Goal: Task Accomplishment & Management: Manage account settings

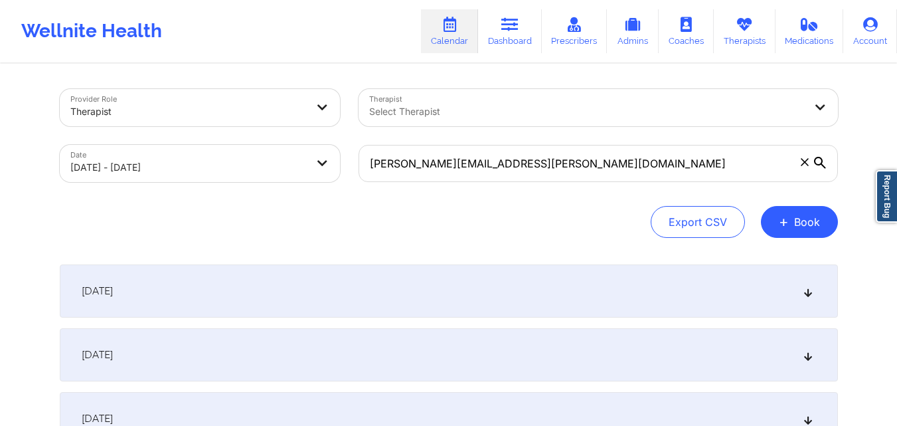
click at [802, 164] on icon at bounding box center [804, 161] width 7 height 7
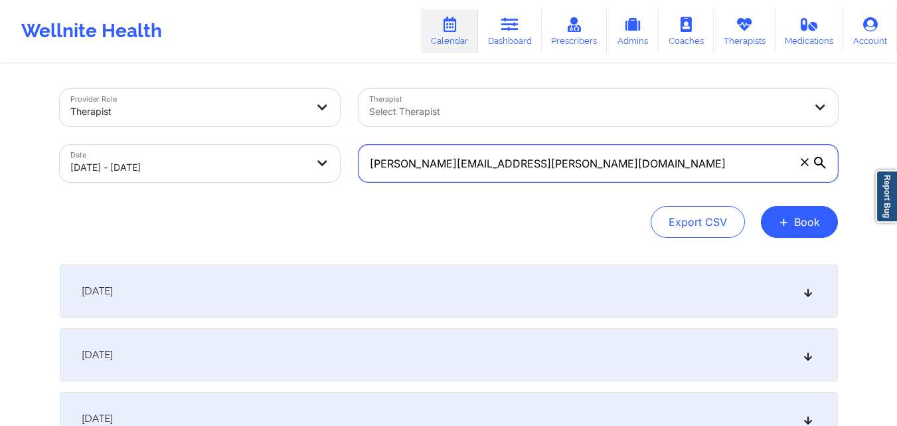
click at [802, 164] on input "bryan.barahona@envoy.com" at bounding box center [599, 163] width 480 height 37
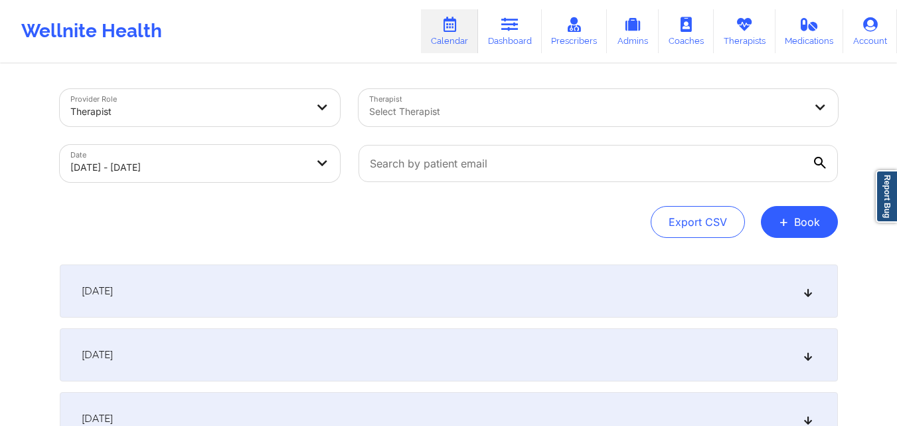
click at [659, 110] on div at bounding box center [587, 112] width 436 height 16
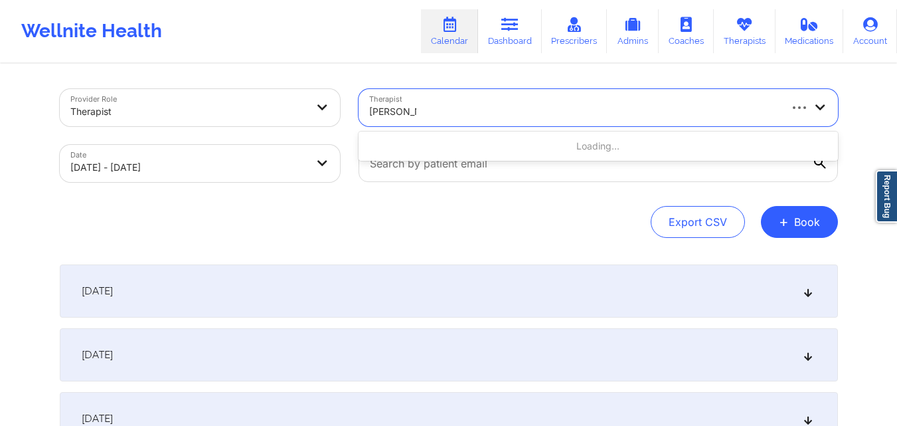
type input "Kelli walker"
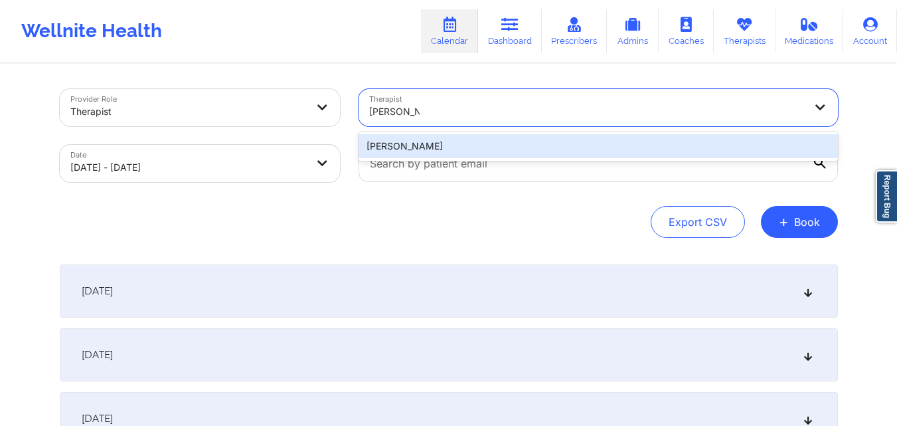
click at [410, 157] on div "Kelli Walker" at bounding box center [599, 146] width 480 height 24
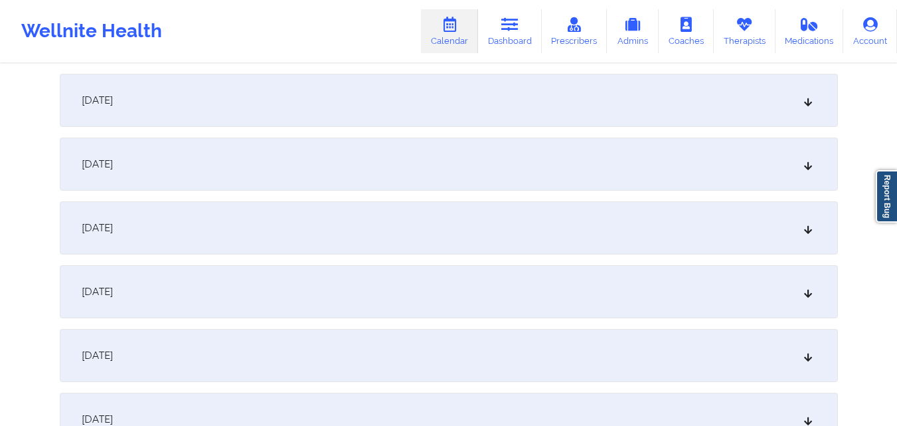
scroll to position [266, 0]
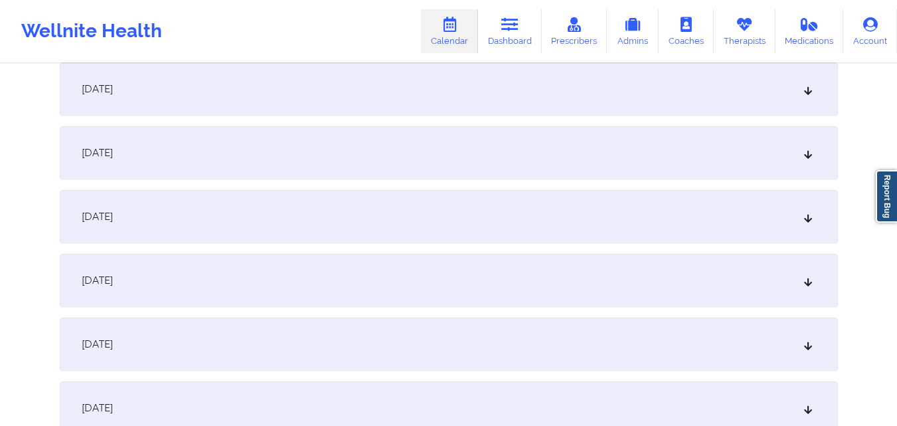
click at [426, 342] on div "October 6, 2025" at bounding box center [449, 344] width 778 height 53
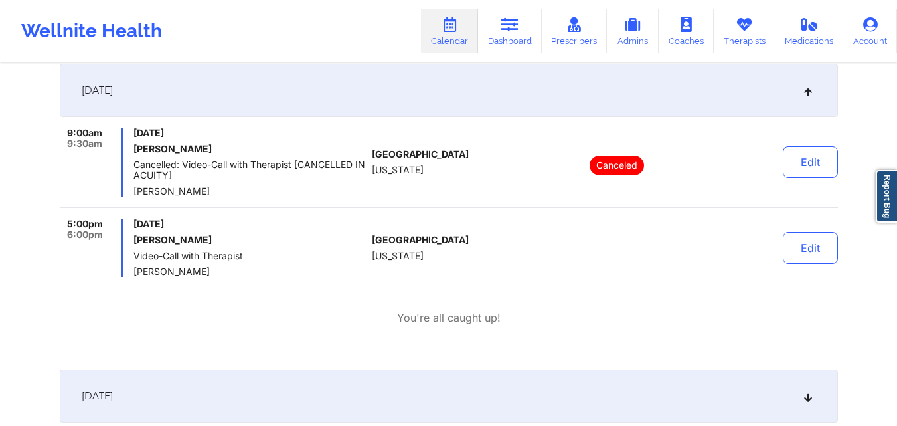
scroll to position [531, 0]
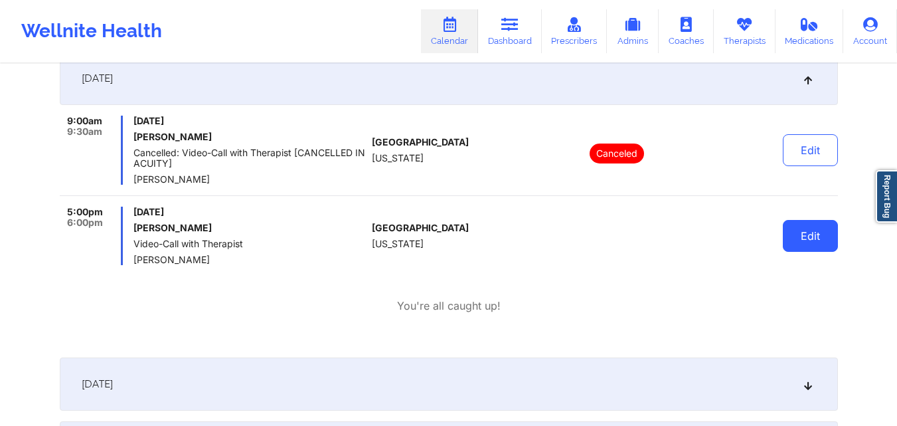
click at [810, 243] on button "Edit" at bounding box center [810, 236] width 55 height 32
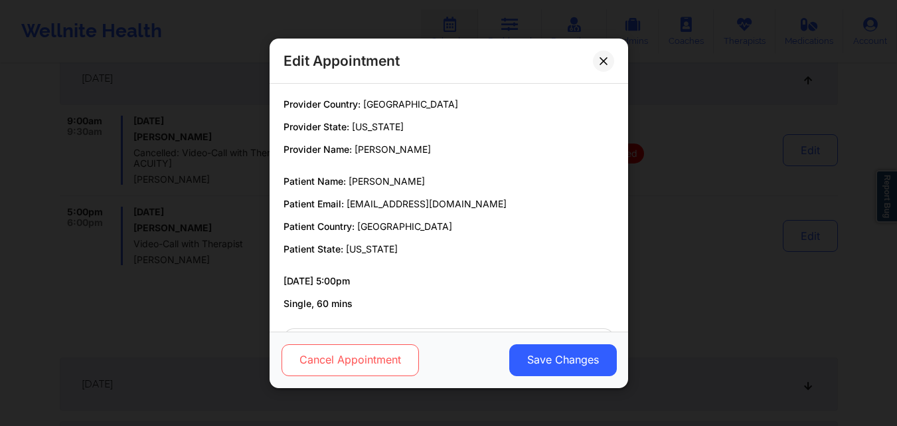
click at [308, 352] on button "Cancel Appointment" at bounding box center [349, 359] width 137 height 32
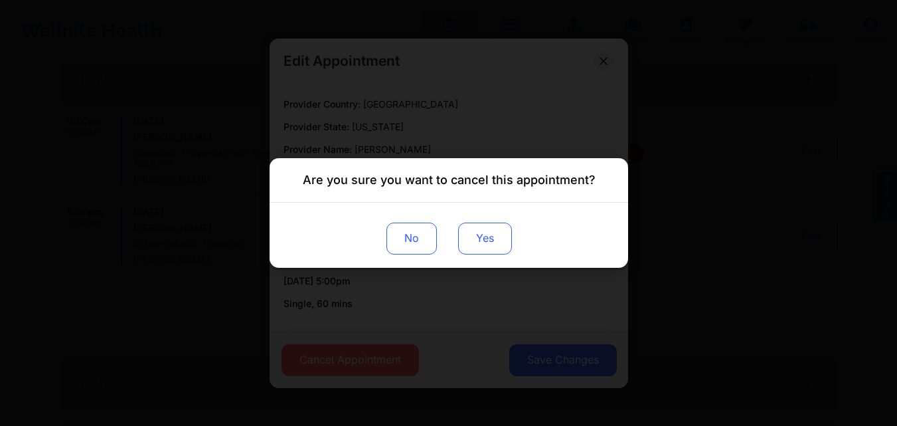
click at [479, 236] on button "Yes" at bounding box center [485, 239] width 54 height 32
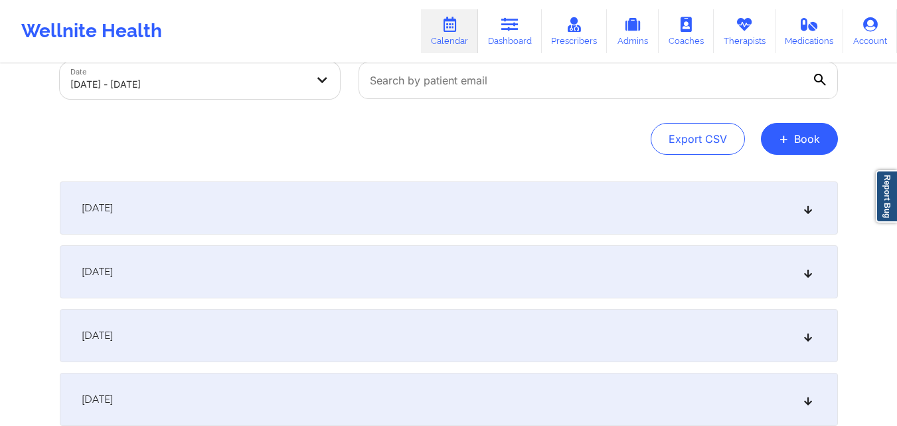
scroll to position [0, 0]
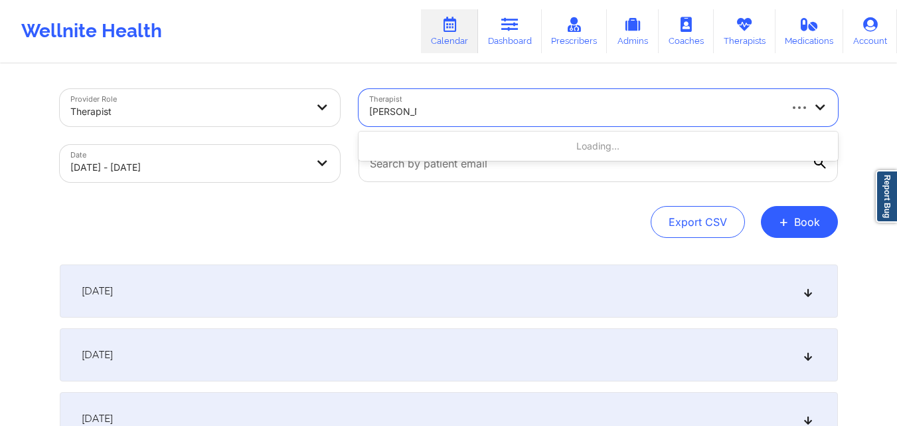
type input "[PERSON_NAME]"
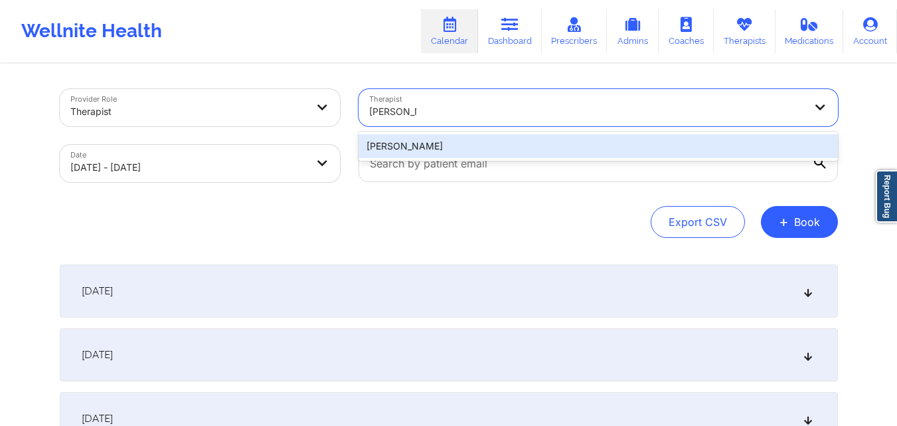
click at [452, 143] on div "[PERSON_NAME]" at bounding box center [599, 146] width 480 height 24
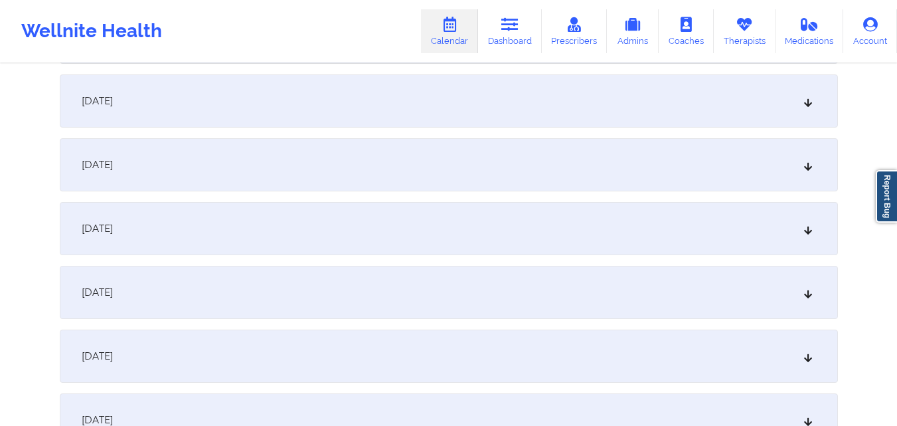
scroll to position [465, 0]
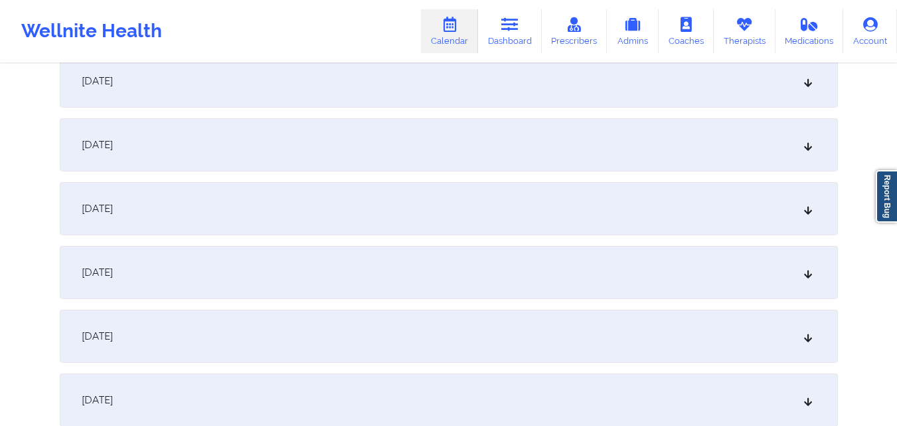
click at [452, 143] on div "October 6, 2025" at bounding box center [449, 144] width 778 height 53
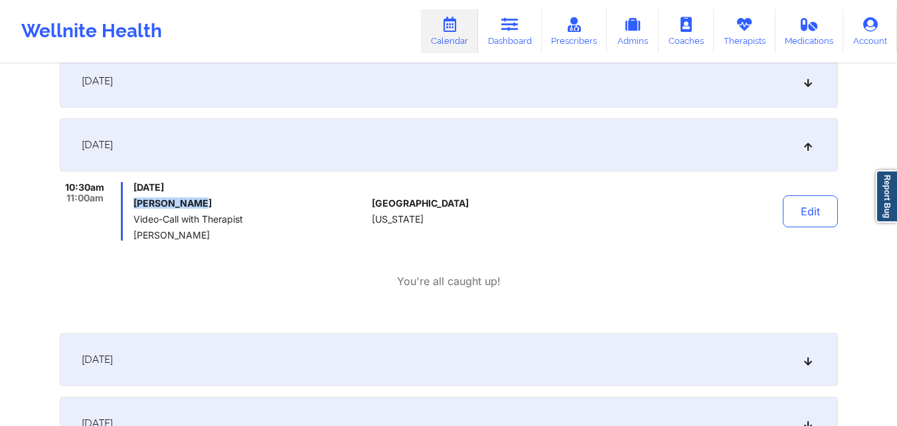
drag, startPoint x: 135, startPoint y: 205, endPoint x: 218, endPoint y: 204, distance: 83.0
click at [218, 204] on h6 "AMANDA EVANS" at bounding box center [250, 203] width 233 height 11
copy h6 "AMANDA EVANS"
click at [612, 225] on div at bounding box center [617, 211] width 185 height 58
drag, startPoint x: 137, startPoint y: 201, endPoint x: 248, endPoint y: 203, distance: 111.6
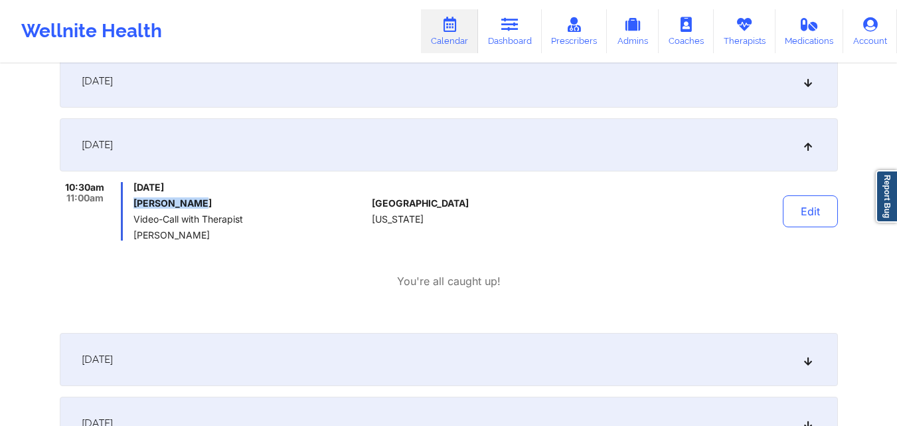
click at [248, 203] on h6 "AMANDA EVANS" at bounding box center [250, 203] width 233 height 11
copy h6 "AMANDA EVANS"
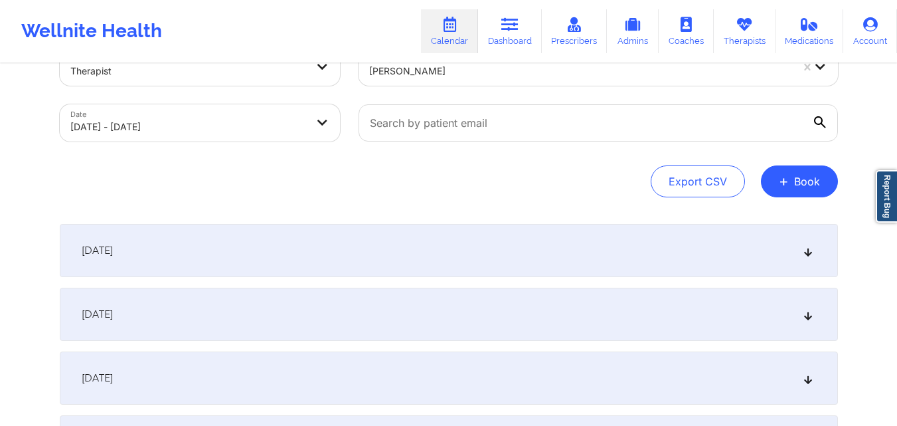
scroll to position [0, 0]
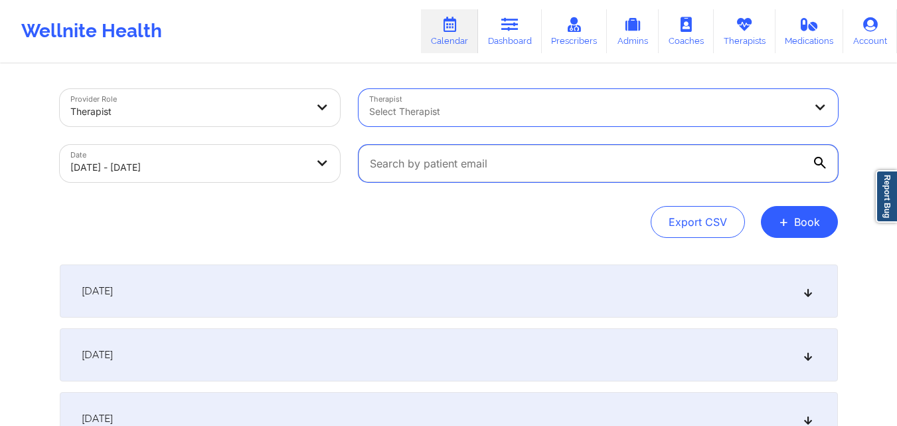
click at [604, 155] on input "text" at bounding box center [599, 163] width 480 height 37
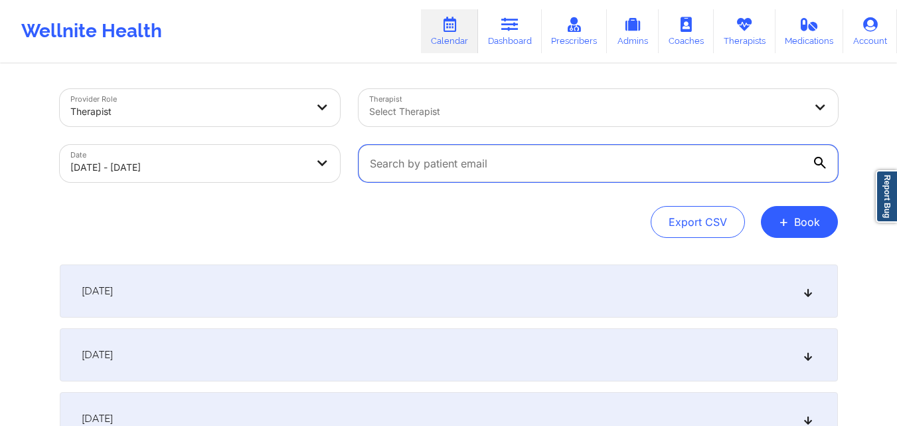
paste input "evanslamanda2@gmail.com"
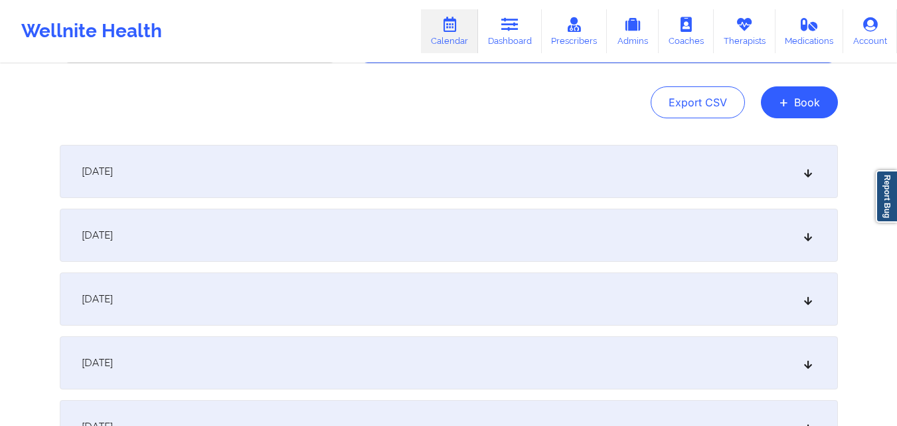
scroll to position [266, 0]
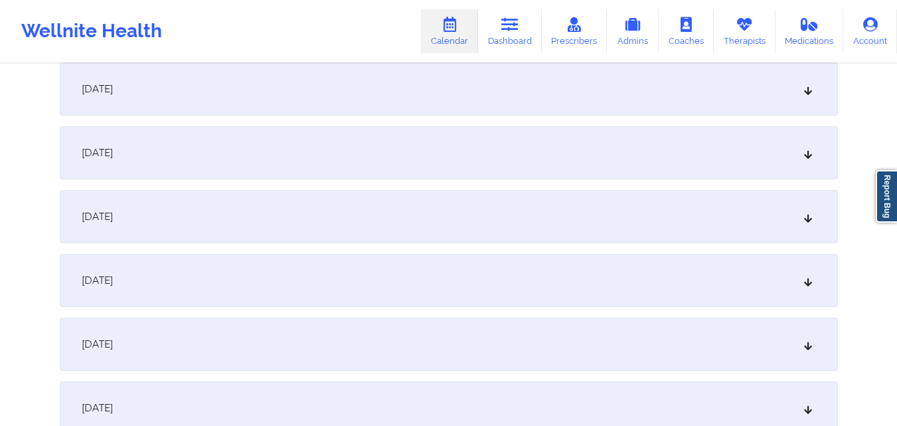
type input "evanslamanda2@gmail.com"
click at [410, 358] on div "October 6, 2025" at bounding box center [449, 344] width 778 height 53
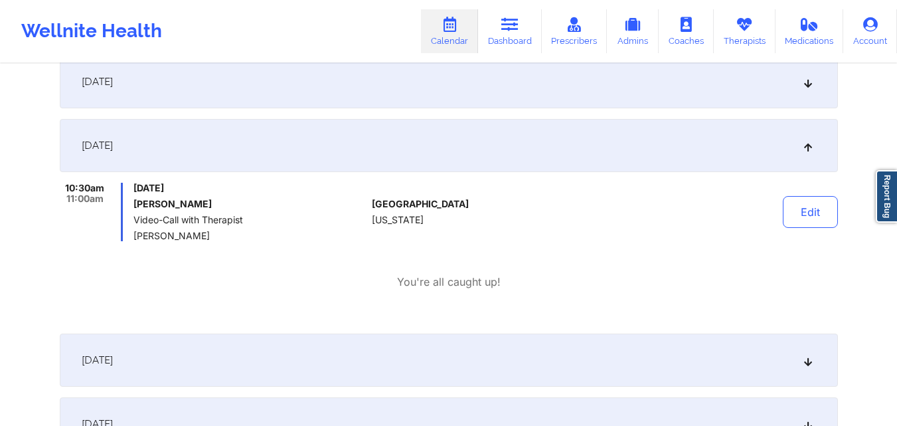
scroll to position [465, 0]
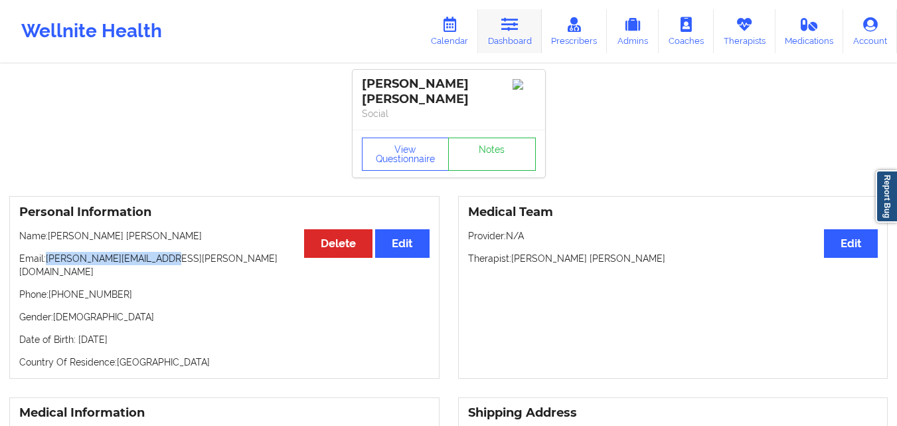
click at [516, 35] on link "Dashboard" at bounding box center [510, 31] width 64 height 44
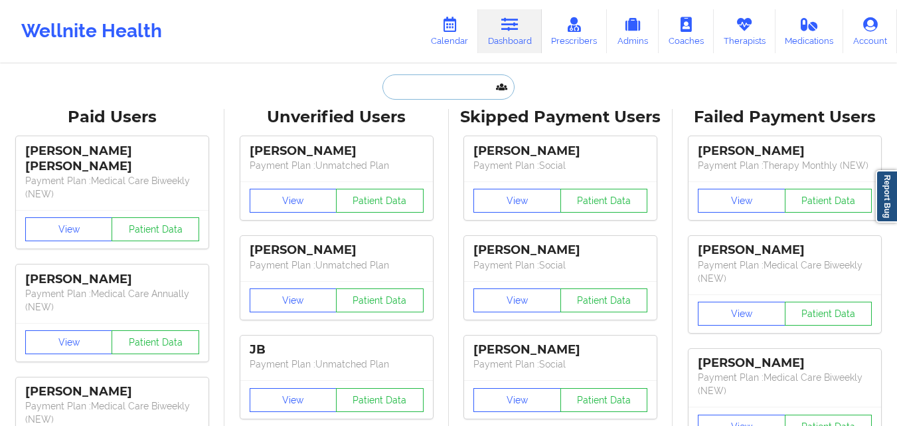
click at [440, 87] on input "text" at bounding box center [449, 86] width 132 height 25
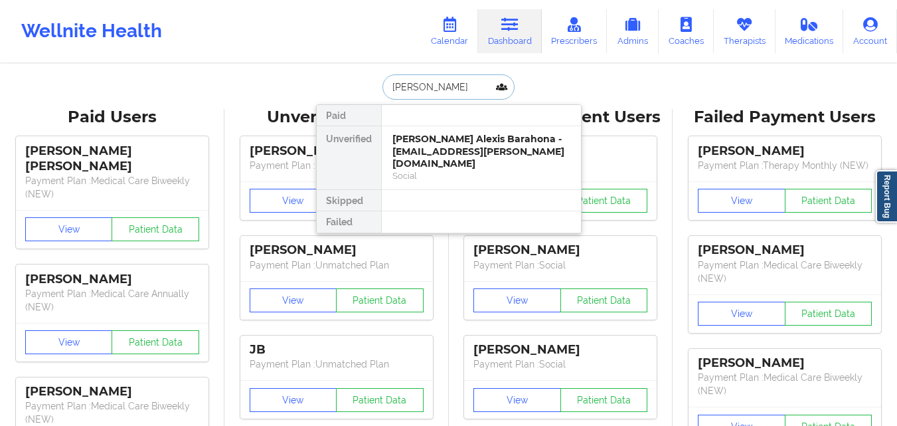
type input "[PERSON_NAME]"
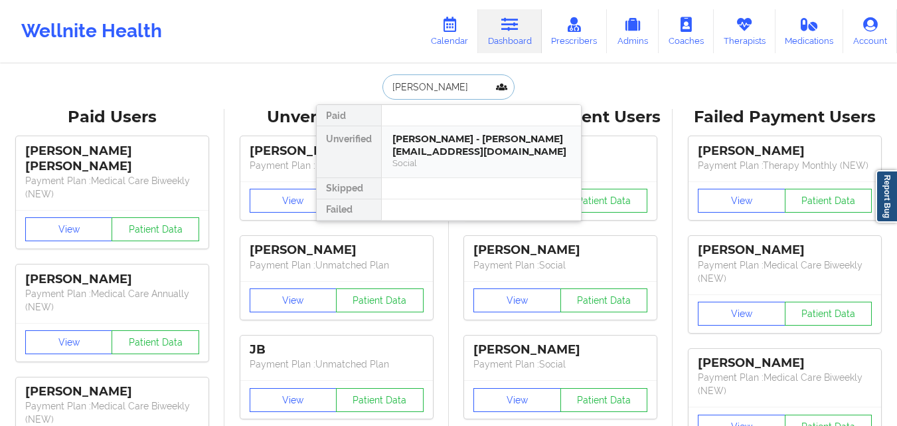
click at [465, 142] on div "[PERSON_NAME] - [PERSON_NAME][EMAIL_ADDRESS][DOMAIN_NAME]" at bounding box center [482, 145] width 178 height 25
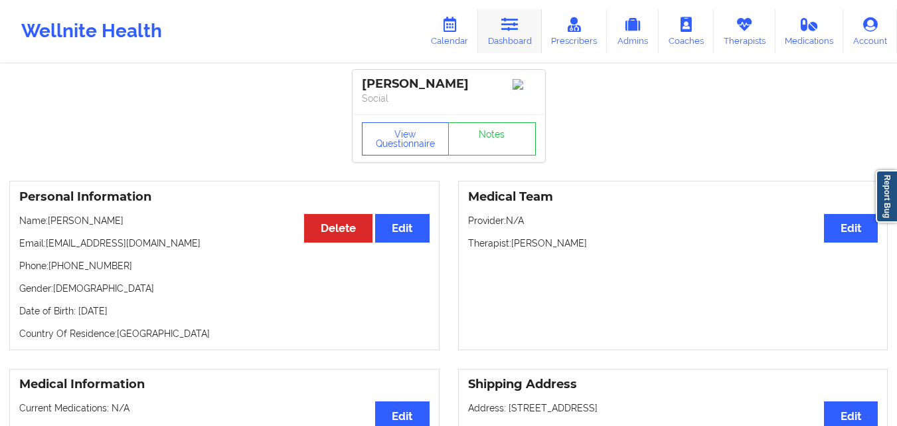
click at [501, 29] on link "Dashboard" at bounding box center [510, 31] width 64 height 44
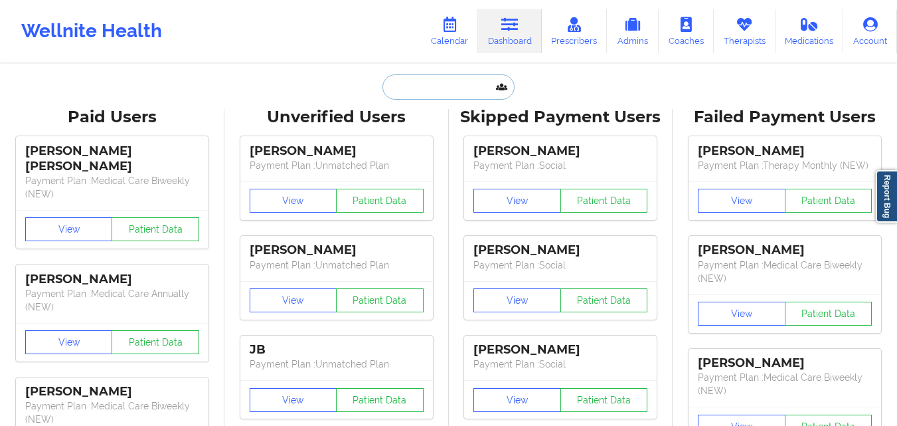
click at [424, 92] on input "text" at bounding box center [449, 86] width 132 height 25
paste input "Rebecca Jane Heath"
type input "Rebecca Jane Heath"
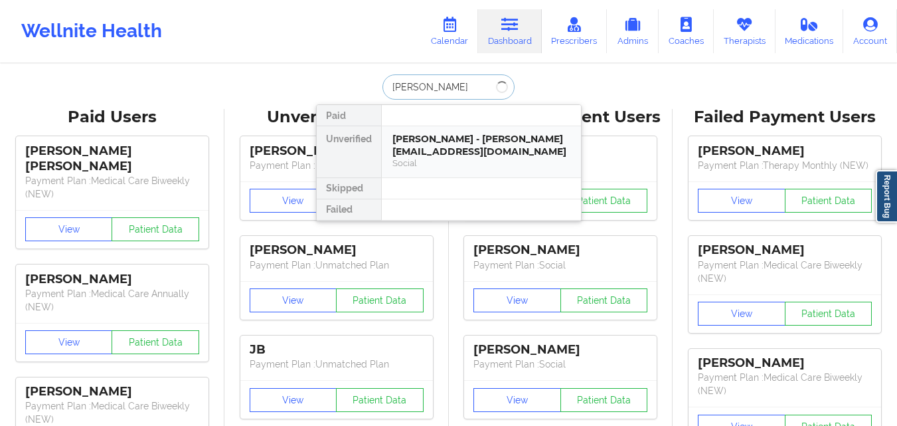
click at [451, 149] on div "Juan Fernandez - ferkidez@gmail.com" at bounding box center [482, 145] width 178 height 25
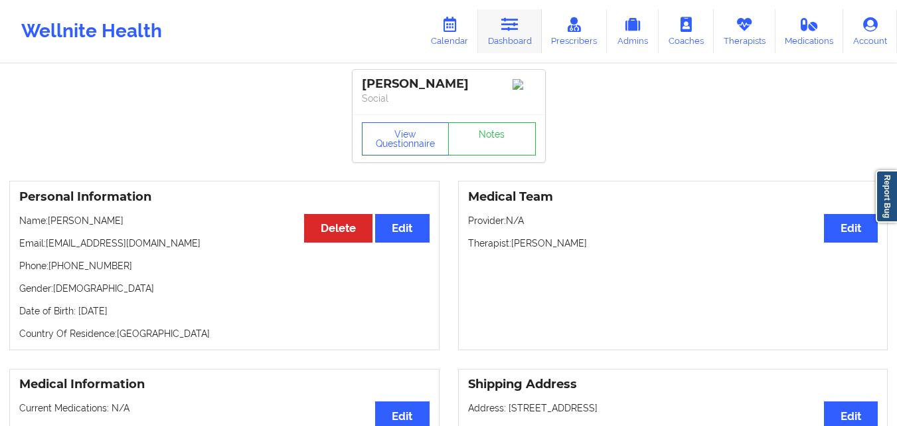
click at [528, 29] on link "Dashboard" at bounding box center [510, 31] width 64 height 44
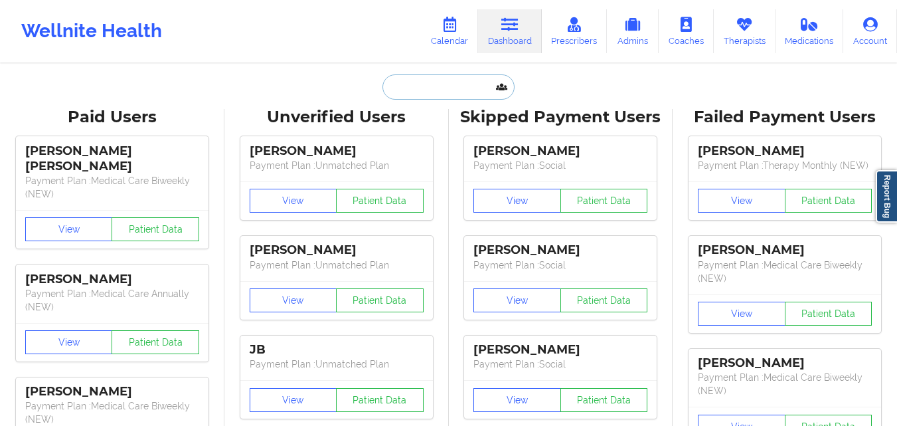
click at [460, 88] on input "text" at bounding box center [449, 86] width 132 height 25
paste input "Rebecca Jane Heath"
type input "Rebecca Jane Heath"
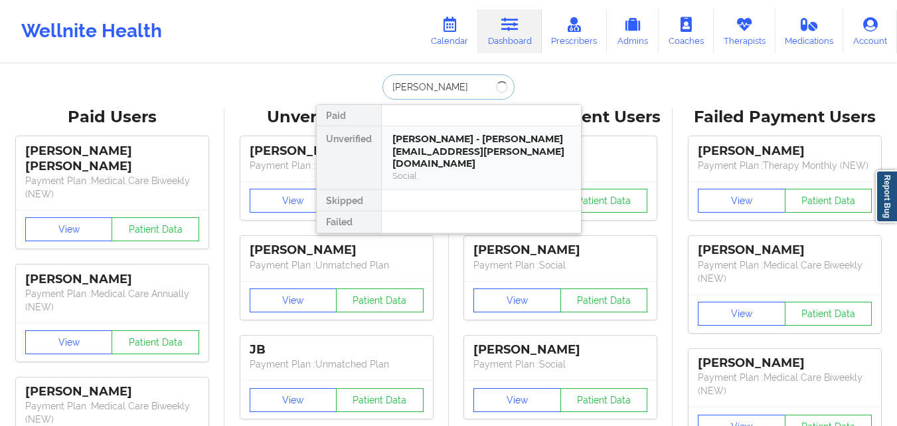
click at [458, 130] on div "Rebecca Jane Heath - rebecca.jane.1830@gmail.com Social" at bounding box center [481, 157] width 199 height 63
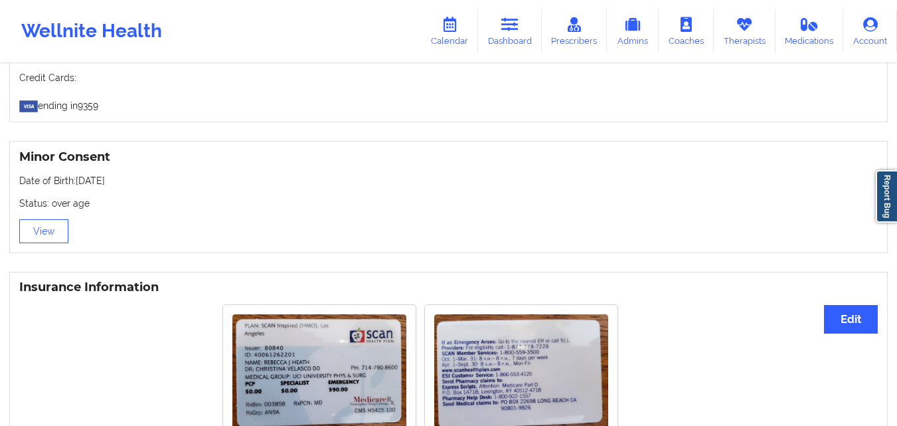
scroll to position [929, 0]
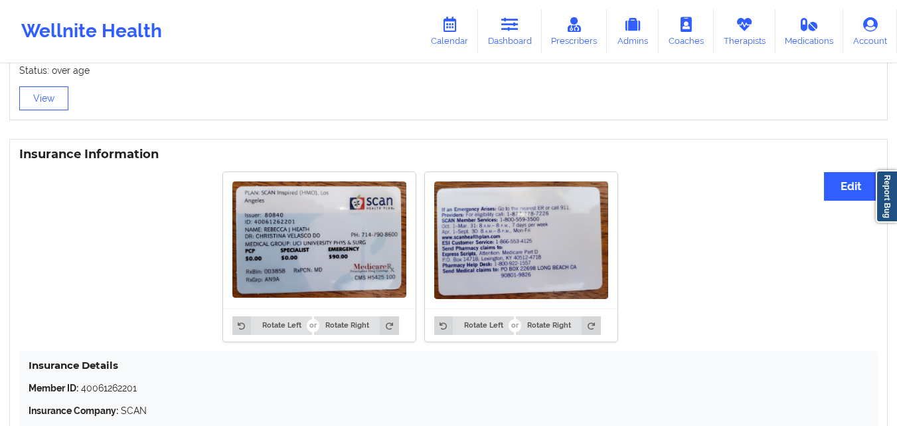
click at [745, 189] on div "Rotate Left Rotate Right Rotate Left Rotate Right" at bounding box center [420, 256] width 802 height 186
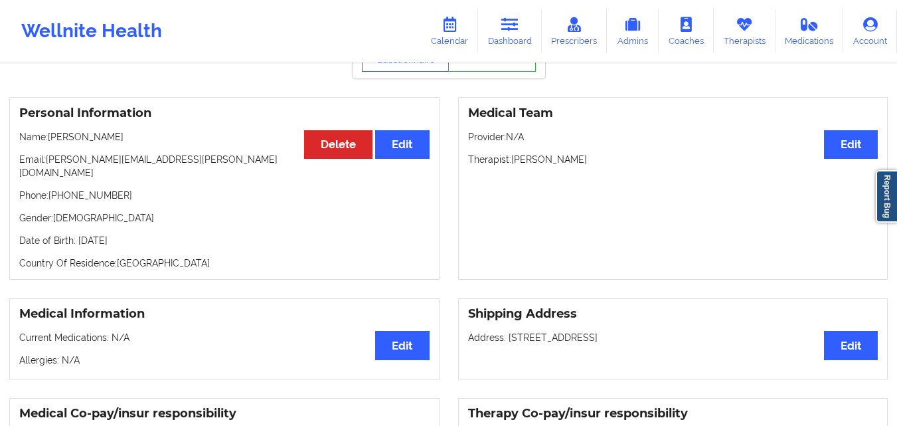
scroll to position [0, 0]
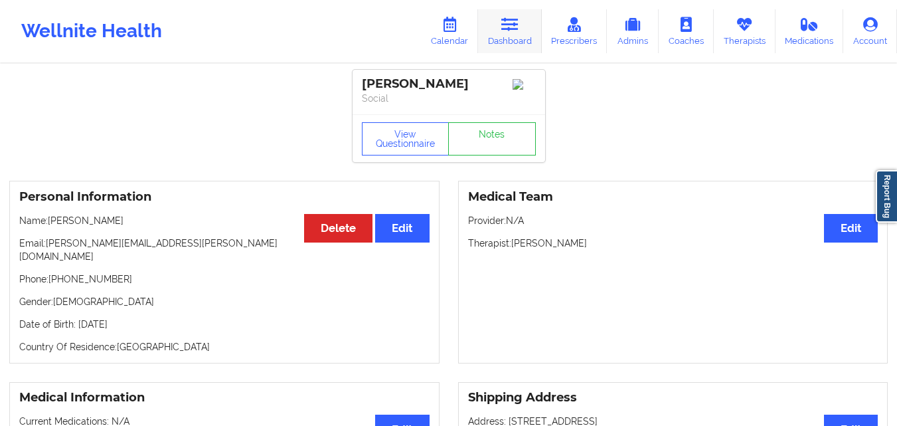
click at [525, 34] on link "Dashboard" at bounding box center [510, 31] width 64 height 44
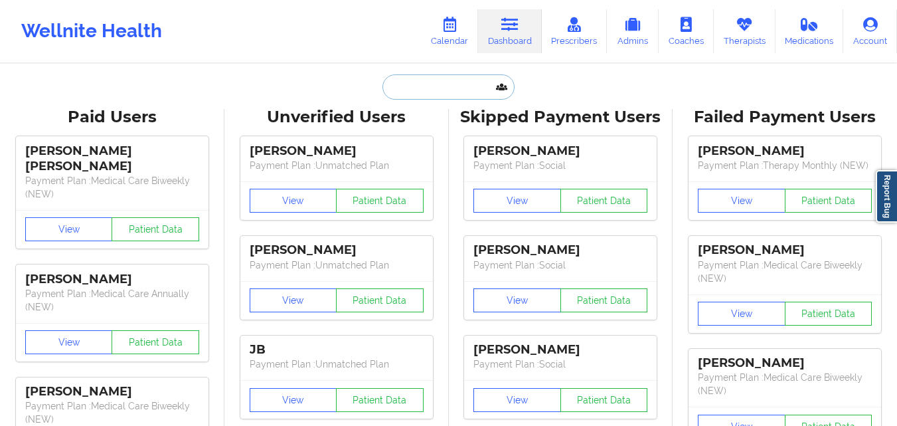
click at [416, 94] on input "text" at bounding box center [449, 86] width 132 height 25
paste input "AMANDA EVANS"
type input "AMANDA EVANS"
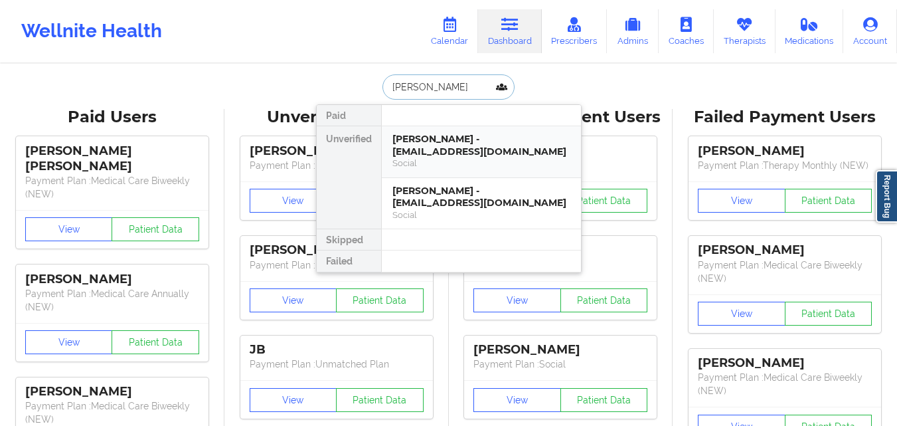
click at [536, 137] on div "AMANDA EVANS - evanslamanda2@gmail.com" at bounding box center [482, 145] width 178 height 25
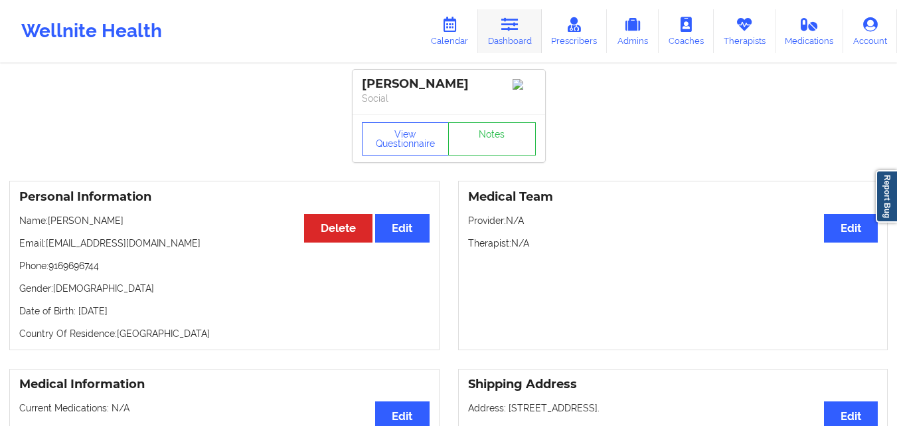
click at [513, 40] on link "Dashboard" at bounding box center [510, 31] width 64 height 44
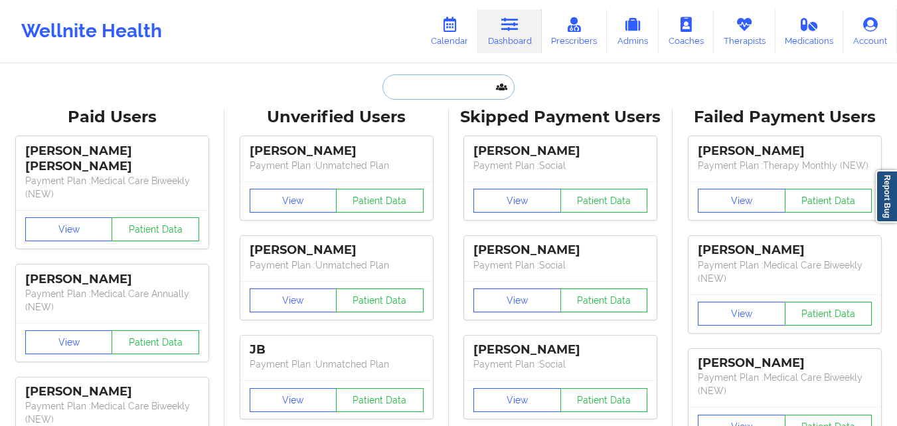
click at [429, 83] on input "text" at bounding box center [449, 86] width 132 height 25
paste input "AMANDA EVANS"
type input "AMANDA EVANS"
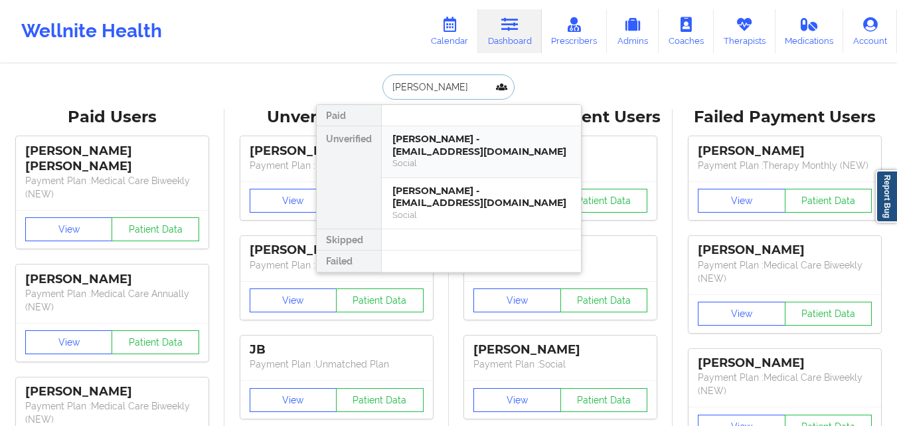
click at [531, 156] on div "AMANDA EVANS - evanslamanda2@gmail.com" at bounding box center [482, 145] width 178 height 25
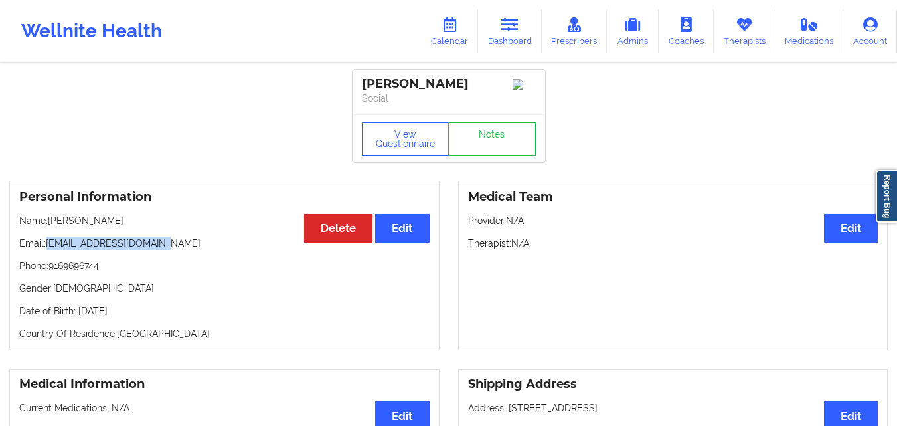
drag, startPoint x: 47, startPoint y: 251, endPoint x: 209, endPoint y: 245, distance: 162.2
click at [209, 245] on p "Email: evanslamanda2@gmail.com" at bounding box center [224, 242] width 410 height 13
copy p "evanslamanda2@gmail.com"
click at [507, 37] on link "Dashboard" at bounding box center [510, 31] width 64 height 44
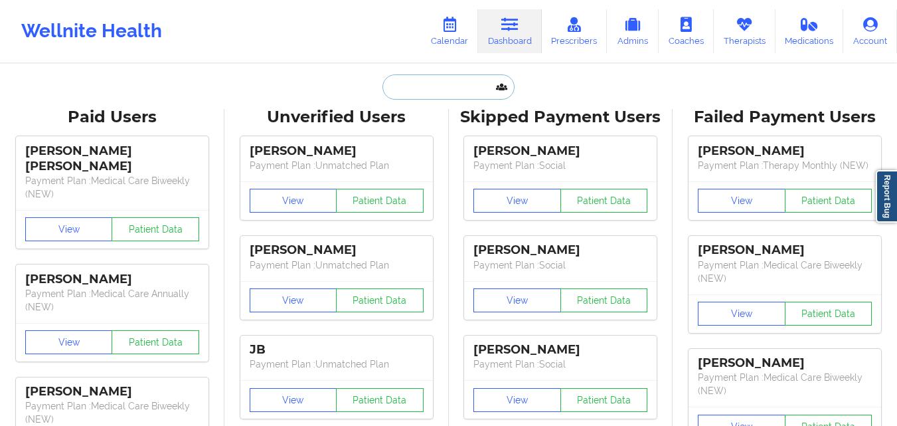
click at [410, 87] on input "text" at bounding box center [449, 86] width 132 height 25
click at [508, 86] on input "text" at bounding box center [449, 86] width 132 height 25
click at [447, 92] on input "text" at bounding box center [449, 86] width 132 height 25
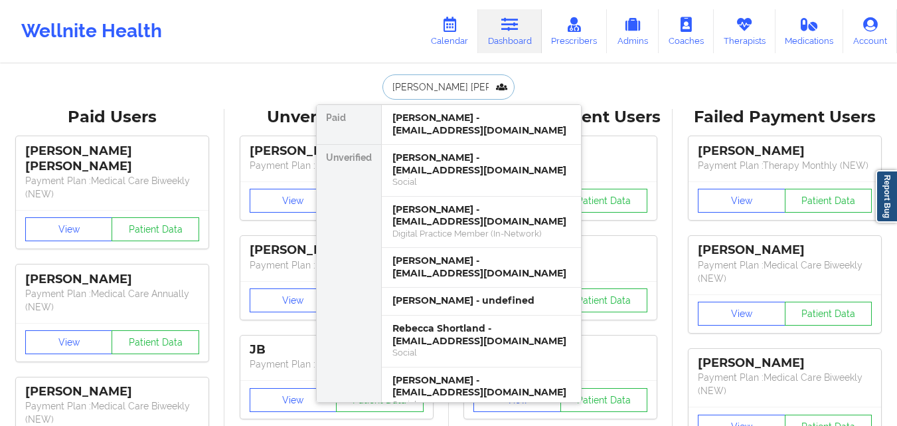
type input "Rebecca Jane"
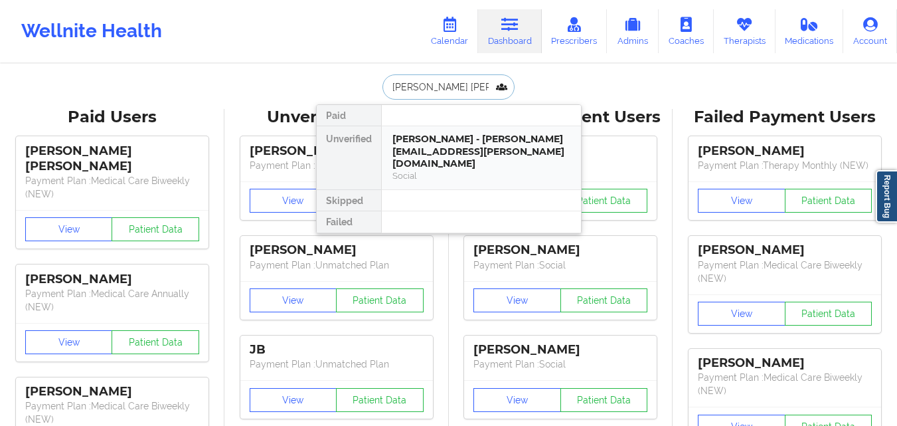
click at [468, 153] on div "Rebecca Jane Heath - rebecca.jane.1830@gmail.com" at bounding box center [482, 151] width 178 height 37
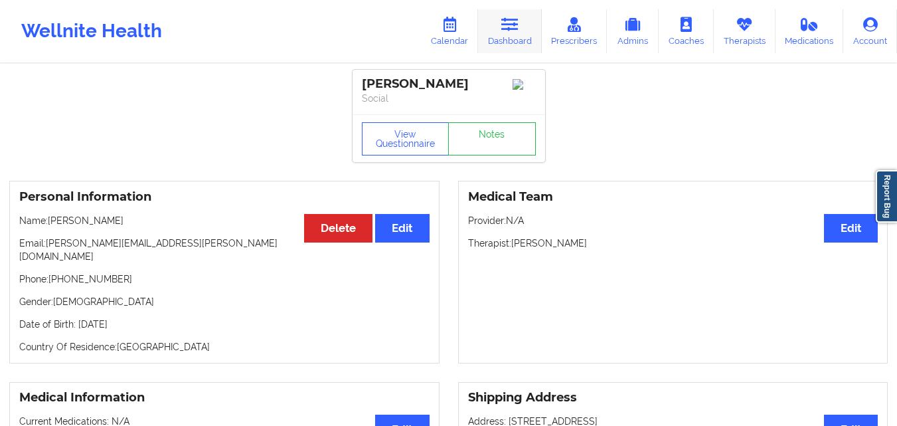
click at [519, 31] on icon at bounding box center [509, 24] width 17 height 15
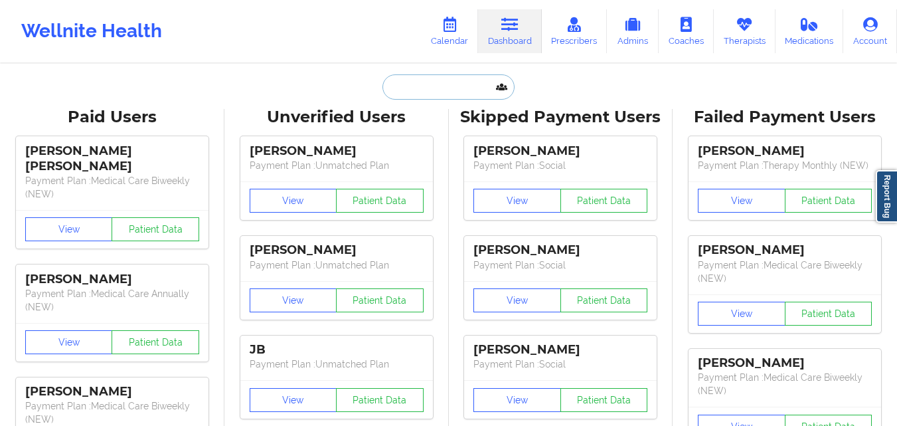
click at [458, 90] on input "text" at bounding box center [449, 86] width 132 height 25
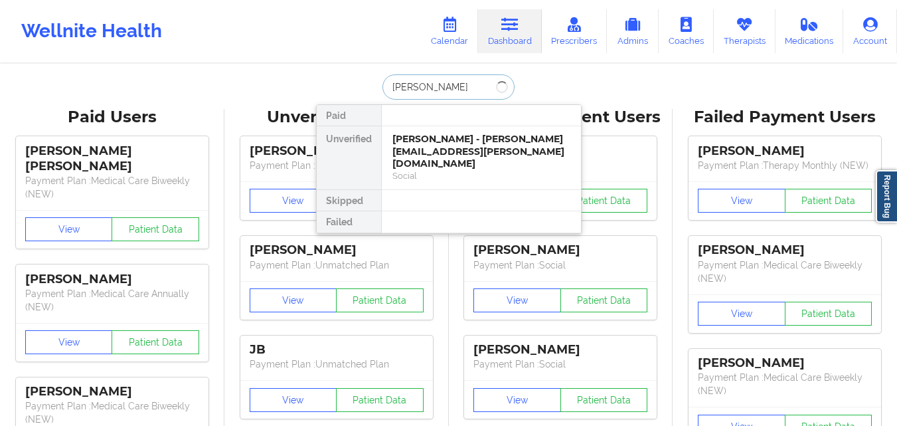
type input "Rebecca Jane"
click at [506, 141] on div "Rebecca Jane Heath - rebecca.jane.1830@gmail.com" at bounding box center [482, 151] width 178 height 37
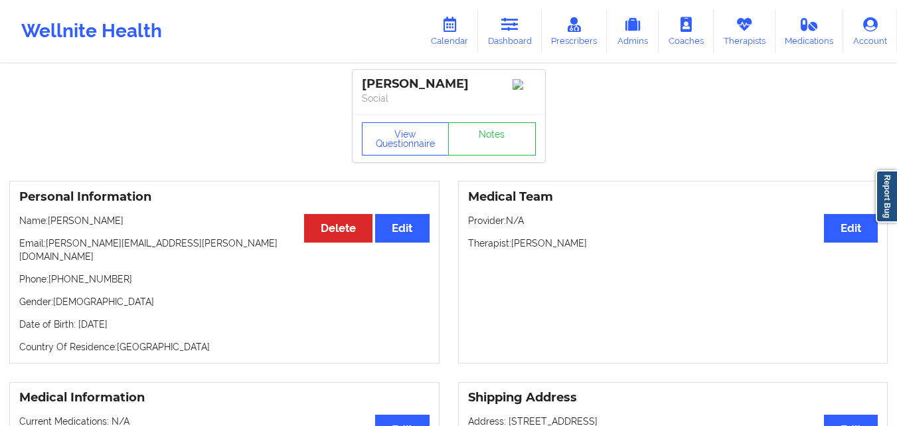
click at [587, 246] on p "Therapist: Molly Parsons" at bounding box center [673, 242] width 410 height 13
drag, startPoint x: 511, startPoint y: 248, endPoint x: 630, endPoint y: 248, distance: 118.9
click at [630, 248] on p "Therapist: Molly Parsons" at bounding box center [673, 242] width 410 height 13
copy p "[PERSON_NAME]"
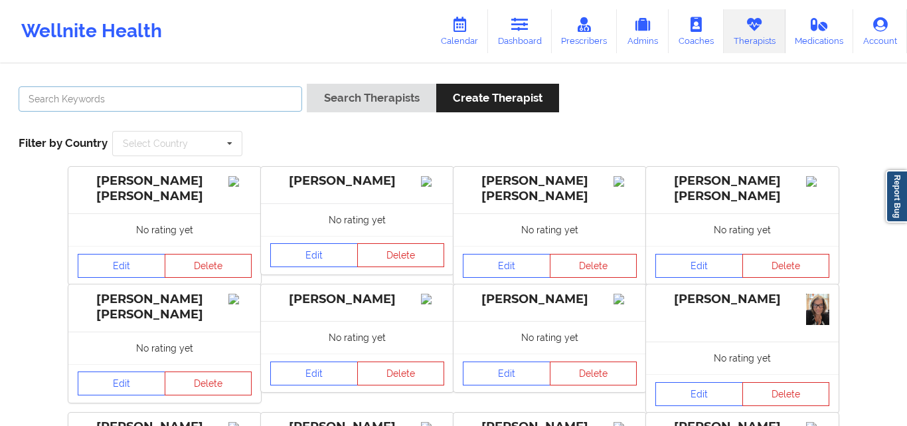
click at [241, 96] on input "text" at bounding box center [161, 98] width 284 height 25
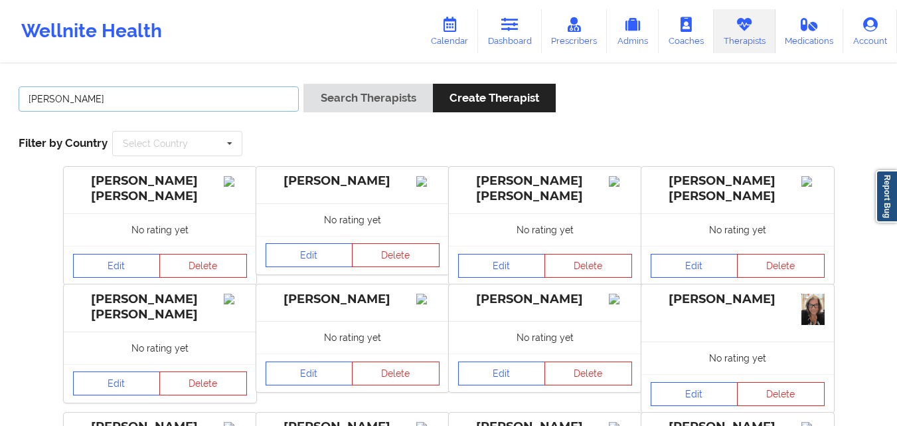
type input "[PERSON_NAME]"
click at [304, 84] on button "Search Therapists" at bounding box center [368, 98] width 129 height 29
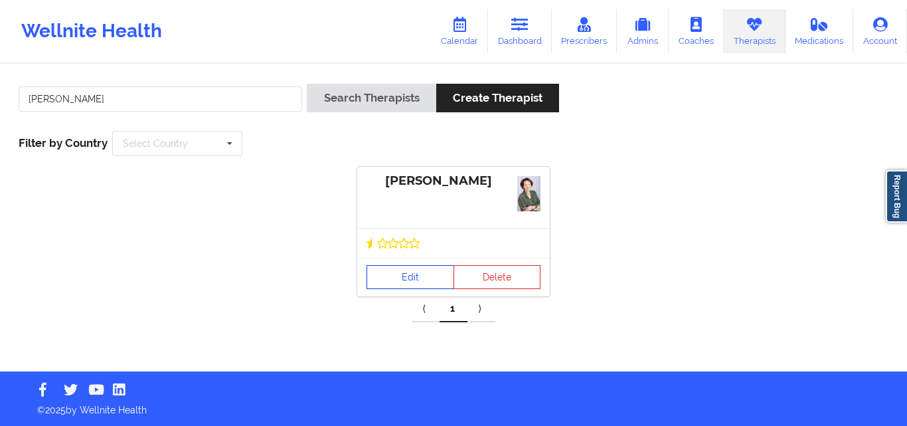
click at [403, 278] on link "Edit" at bounding box center [411, 277] width 88 height 24
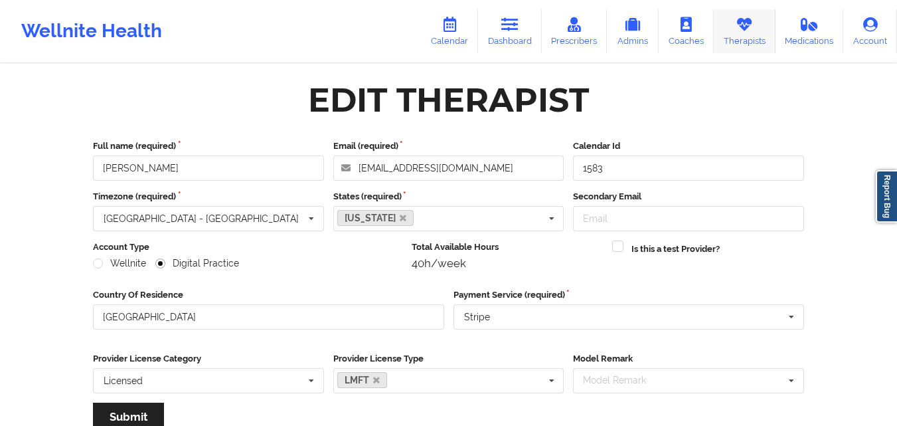
click at [740, 34] on link "Therapists" at bounding box center [745, 31] width 62 height 44
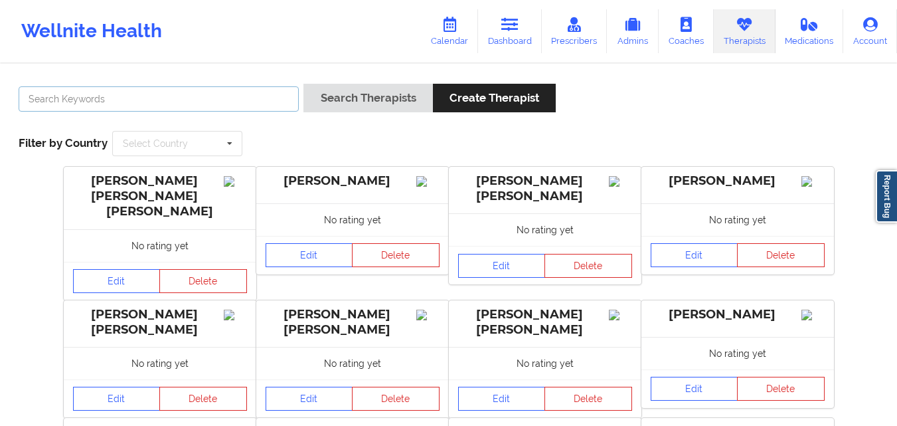
click at [209, 92] on input "text" at bounding box center [159, 98] width 280 height 25
type input "[PERSON_NAME]"
click at [304, 84] on button "Search Therapists" at bounding box center [368, 98] width 129 height 29
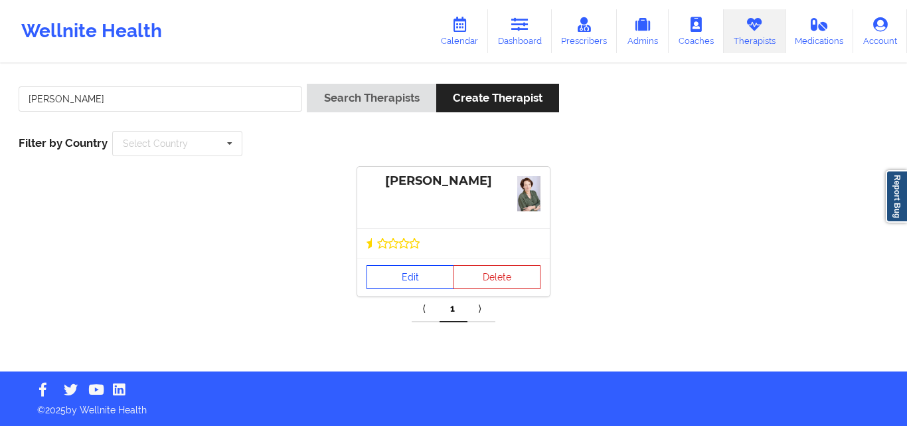
click at [416, 286] on link "Edit" at bounding box center [411, 277] width 88 height 24
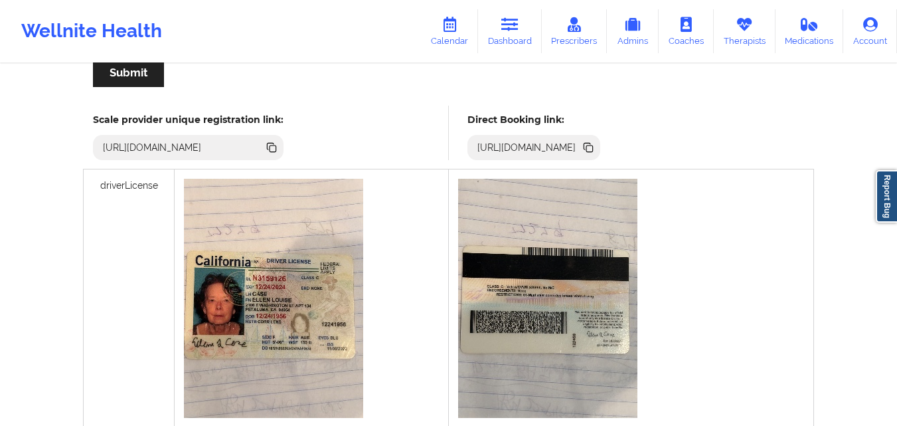
scroll to position [221, 0]
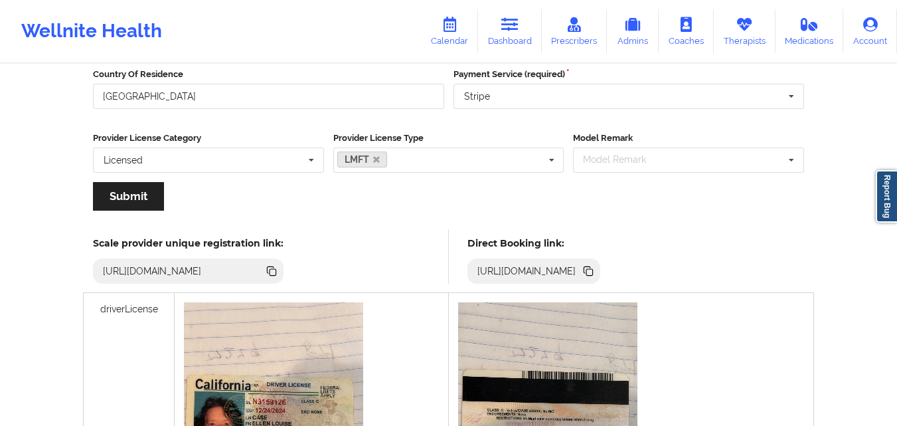
click at [591, 271] on icon at bounding box center [588, 269] width 7 height 7
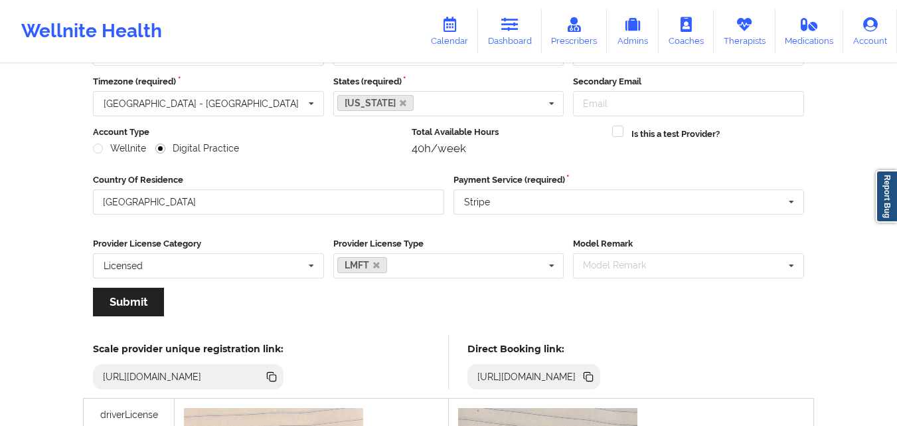
scroll to position [0, 0]
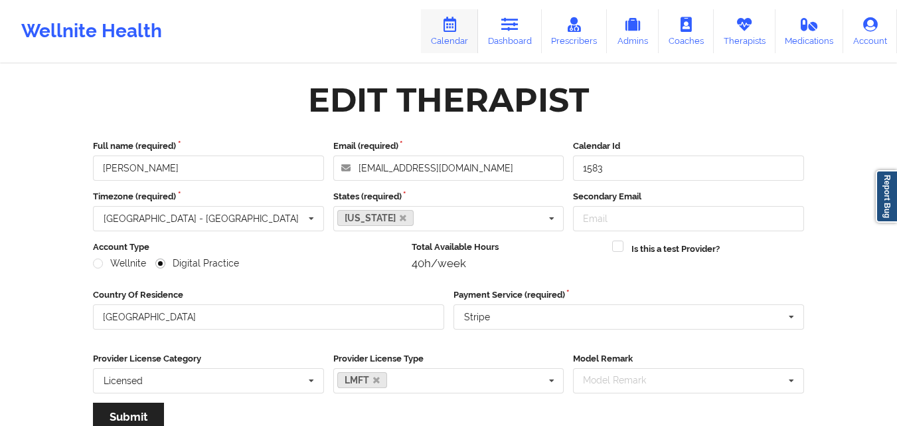
click at [739, 39] on link "Therapists" at bounding box center [745, 31] width 62 height 44
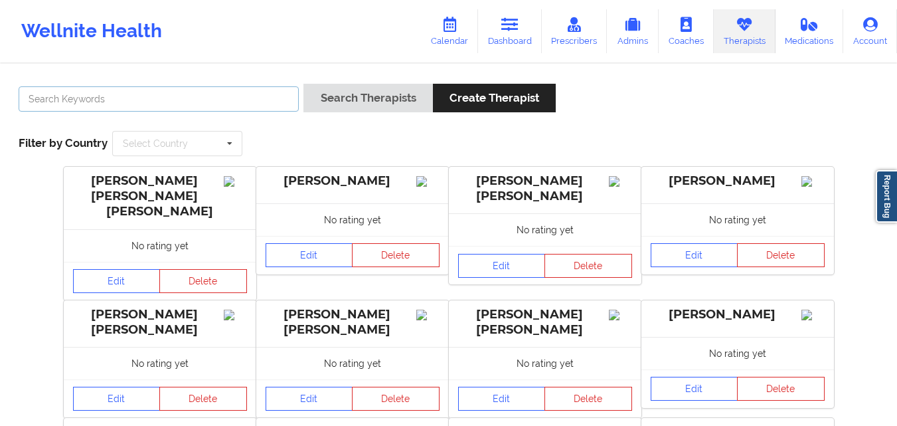
click at [248, 96] on input "text" at bounding box center [159, 98] width 280 height 25
paste input "[PERSON_NAME]"
type input "[PERSON_NAME]"
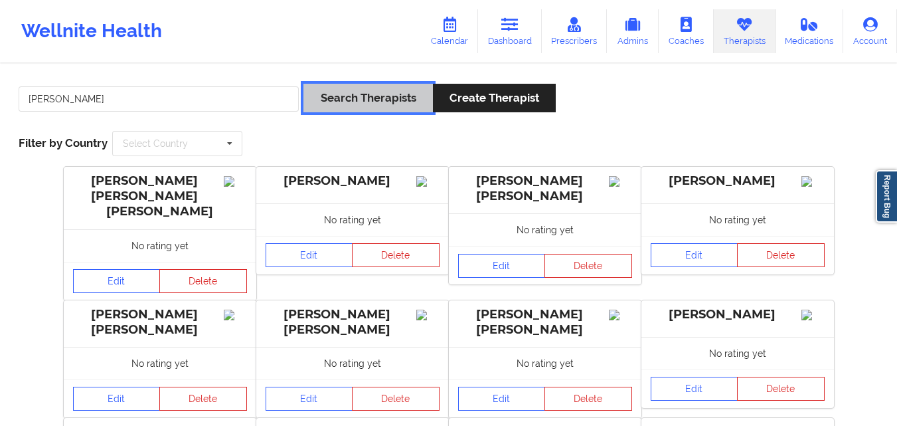
click at [360, 94] on button "Search Therapists" at bounding box center [368, 98] width 129 height 29
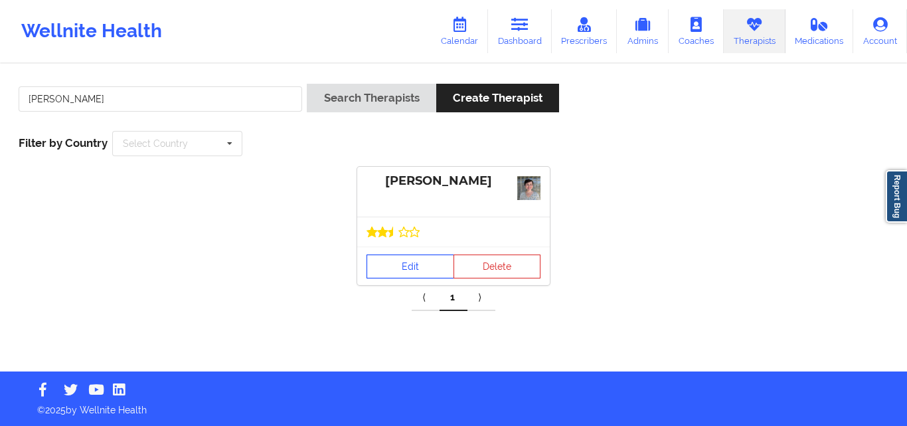
click at [401, 254] on link "Edit" at bounding box center [411, 266] width 88 height 24
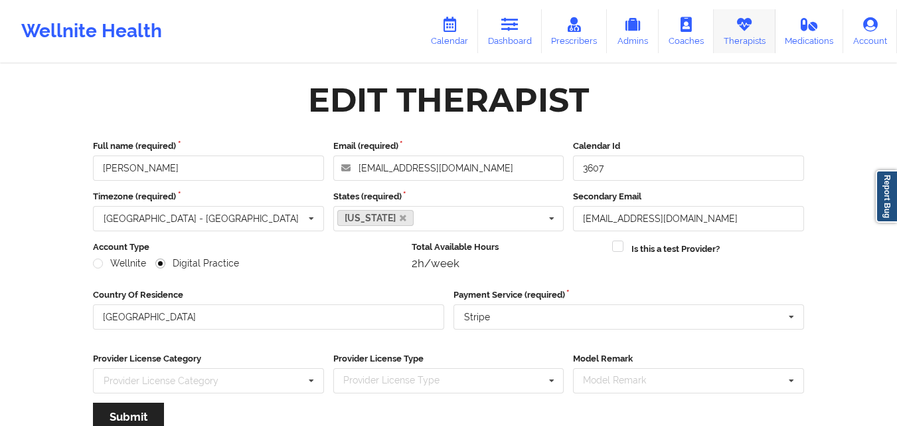
click at [738, 25] on icon at bounding box center [744, 24] width 17 height 15
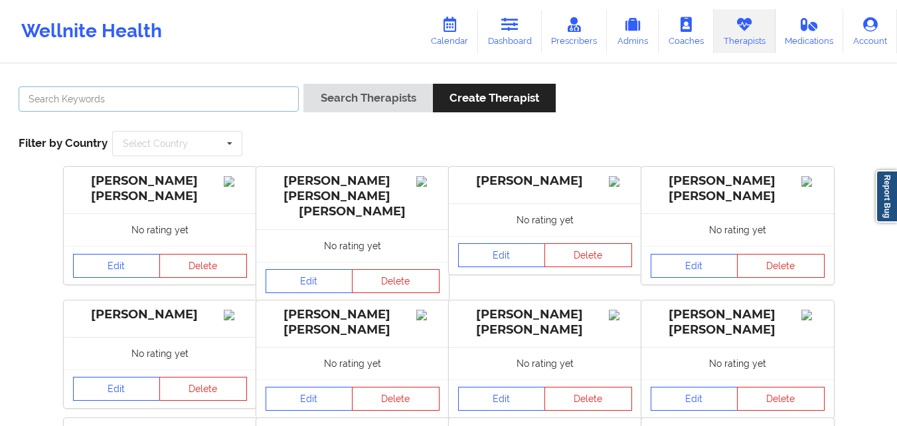
click at [137, 104] on input "text" at bounding box center [159, 98] width 280 height 25
type input "[PERSON_NAME]"
click at [304, 84] on button "Search Therapists" at bounding box center [368, 98] width 129 height 29
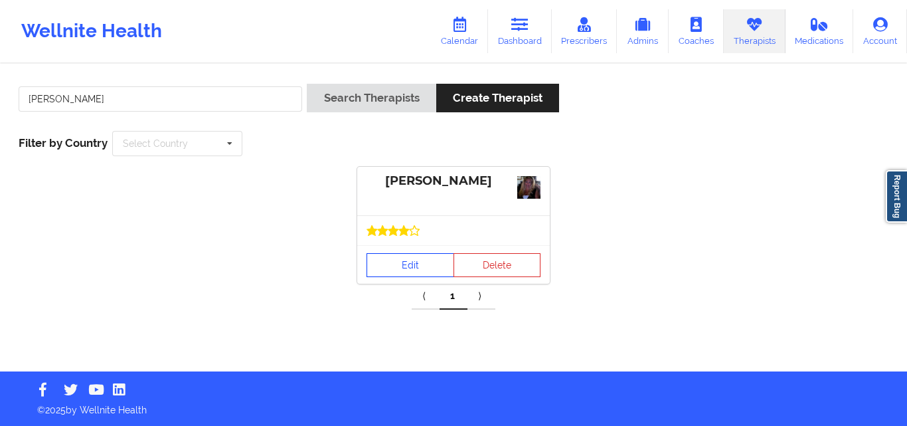
click at [397, 264] on link "Edit" at bounding box center [411, 265] width 88 height 24
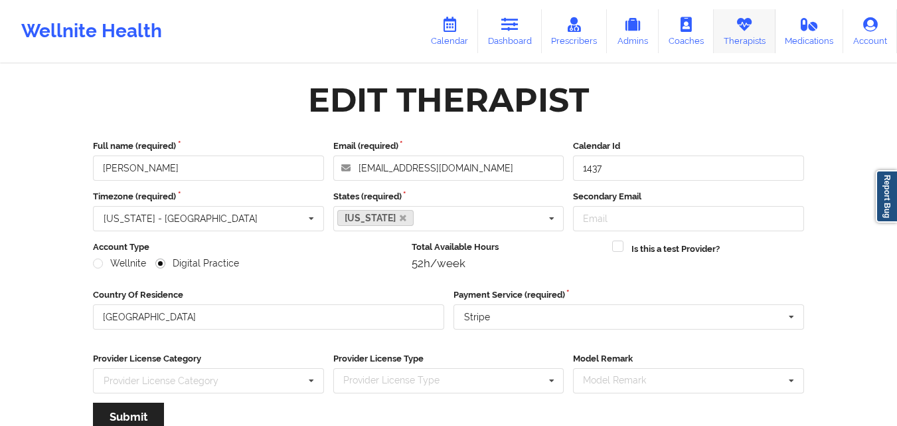
click at [755, 37] on link "Therapists" at bounding box center [745, 31] width 62 height 44
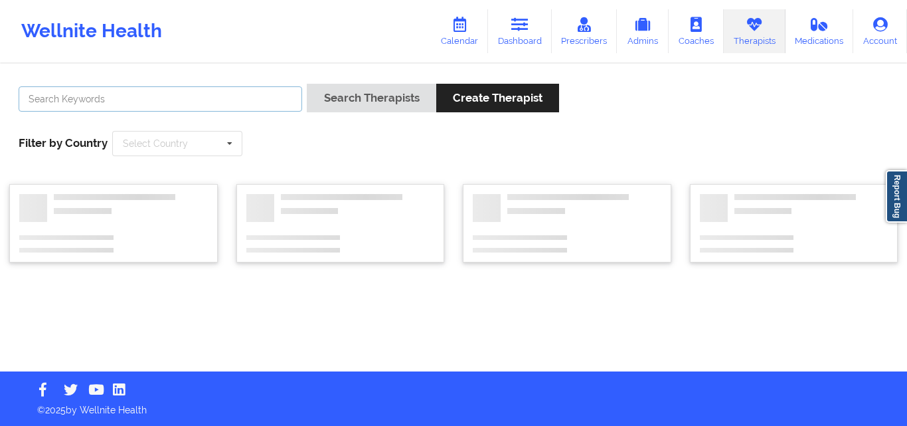
click at [227, 94] on input "text" at bounding box center [161, 98] width 284 height 25
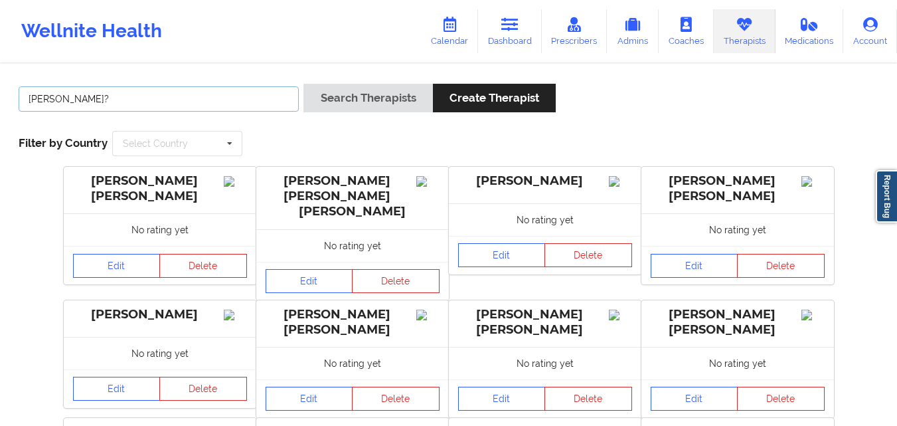
click at [304, 84] on button "Search Therapists" at bounding box center [368, 98] width 129 height 29
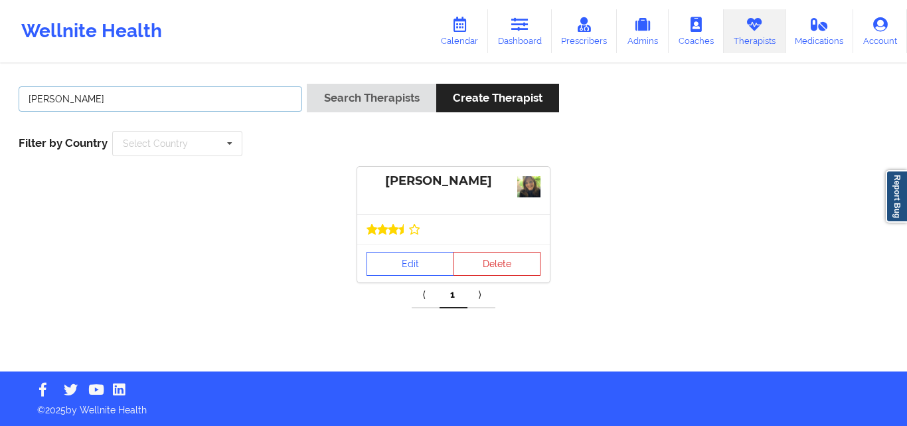
type input "[PERSON_NAME]"
click at [307, 84] on button "Search Therapists" at bounding box center [371, 98] width 129 height 29
click at [389, 264] on link "Edit" at bounding box center [411, 264] width 88 height 24
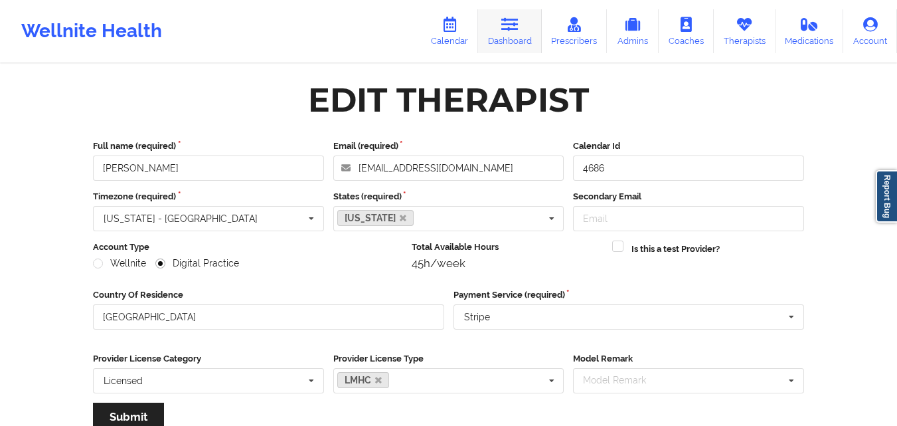
click at [517, 31] on icon at bounding box center [509, 24] width 17 height 15
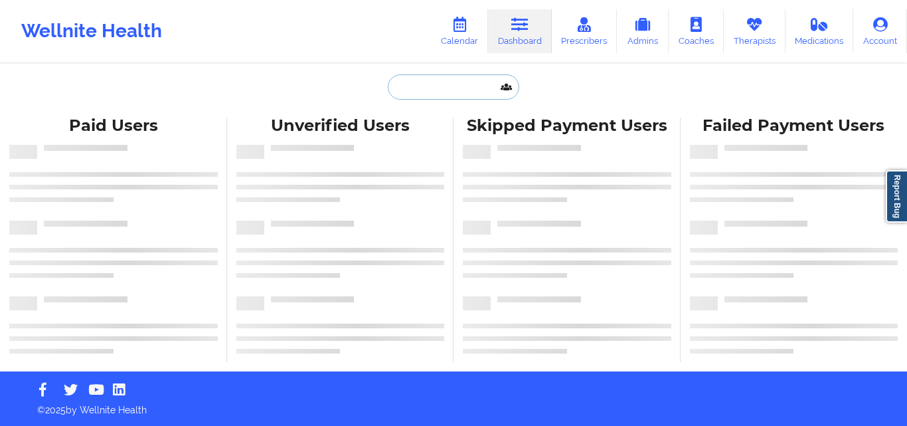
click at [443, 89] on input "text" at bounding box center [454, 86] width 132 height 25
paste input "[PERSON_NAME]"
type input "[PERSON_NAME]"
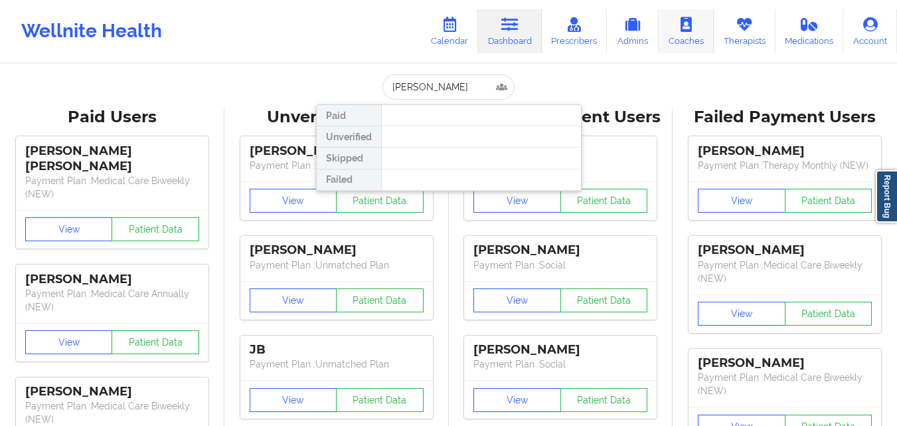
click at [735, 36] on link "Therapists" at bounding box center [745, 31] width 62 height 44
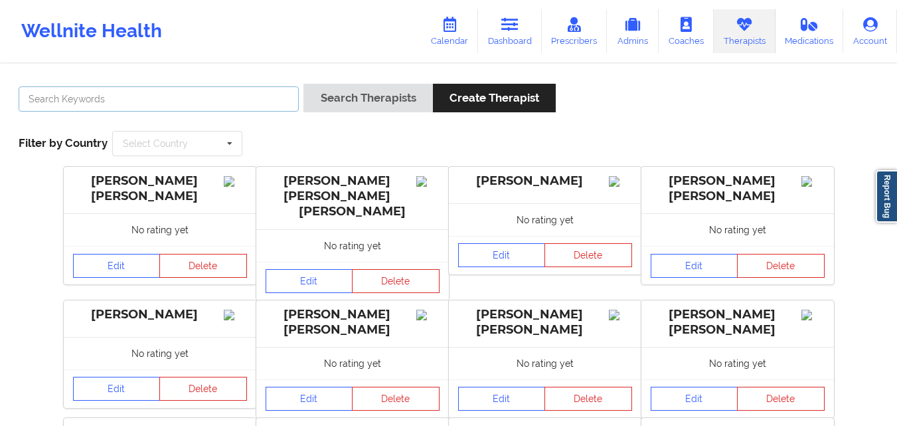
click at [169, 97] on input "text" at bounding box center [159, 98] width 280 height 25
paste input "[PERSON_NAME]"
type input "[PERSON_NAME]"
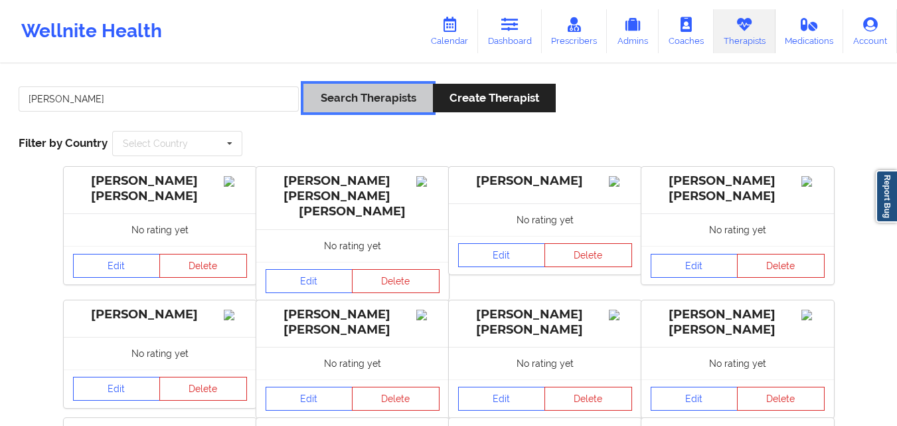
click at [385, 101] on button "Search Therapists" at bounding box center [368, 98] width 129 height 29
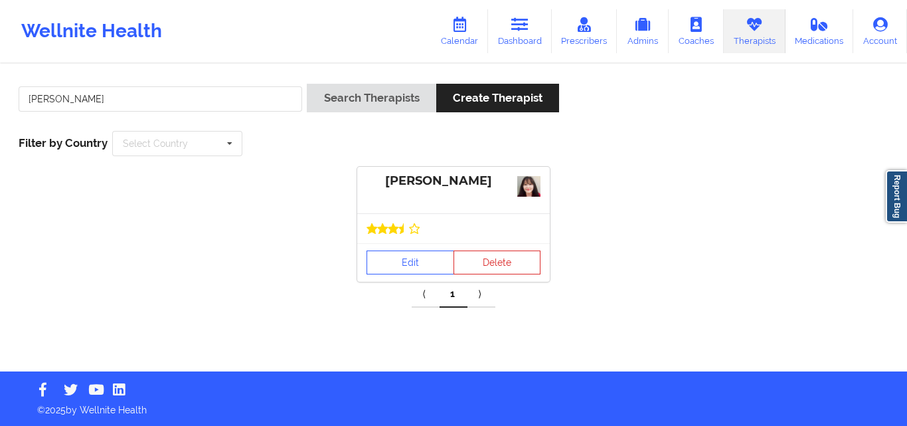
click at [418, 246] on div "Edit Delete" at bounding box center [453, 262] width 193 height 39
click at [422, 262] on link "Edit" at bounding box center [411, 262] width 88 height 24
